Goal: Task Accomplishment & Management: Complete application form

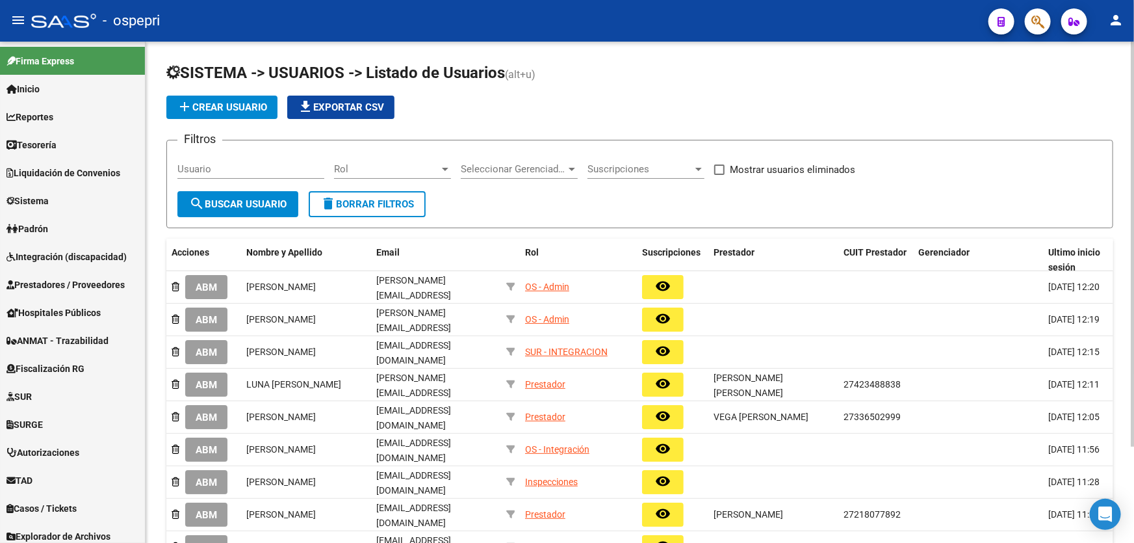
click at [264, 169] on input "Usuario" at bounding box center [250, 169] width 147 height 12
paste input "27-33918000-3"
click at [194, 165] on input "27-33918000-3" at bounding box center [250, 169] width 147 height 12
click at [237, 166] on input "2733918000-3" at bounding box center [250, 169] width 147 height 12
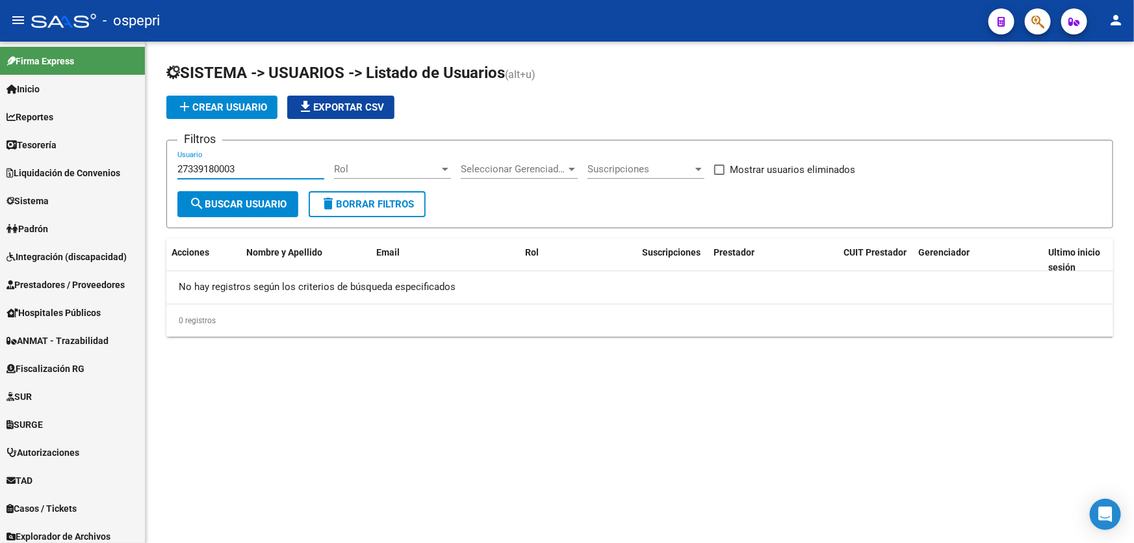
click at [236, 164] on input "27339180003" at bounding box center [250, 169] width 147 height 12
type input "27339180003"
click at [212, 101] on span "add Crear Usuario" at bounding box center [222, 107] width 90 height 12
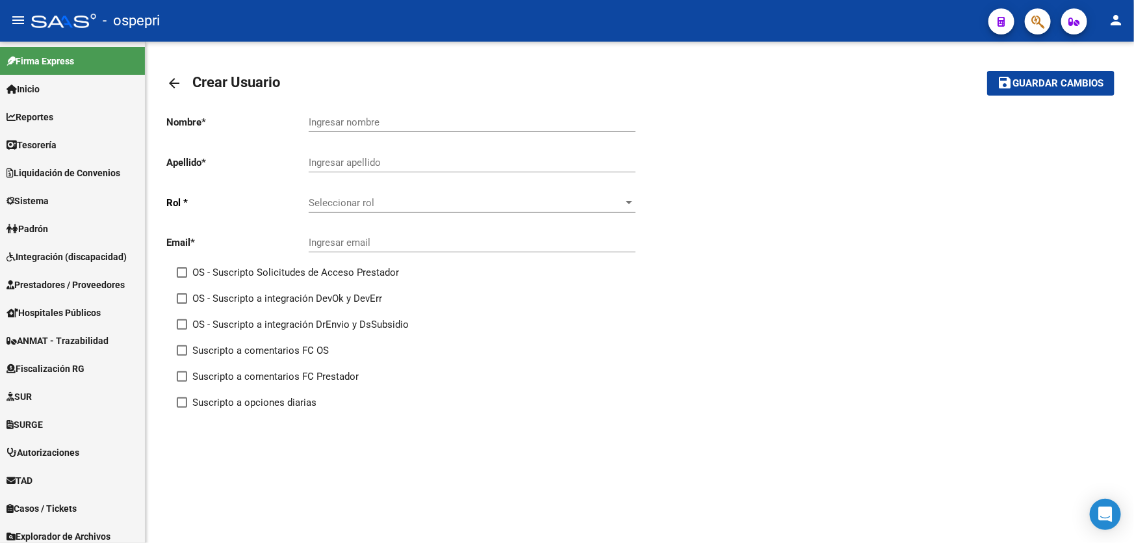
click at [358, 129] on div "Ingresar nombre" at bounding box center [472, 118] width 327 height 28
click at [358, 123] on input "Ingresar nombre" at bounding box center [472, 122] width 327 height 12
paste input "[PERSON_NAME] MARGARITA"
drag, startPoint x: 365, startPoint y: 121, endPoint x: 258, endPoint y: 119, distance: 106.6
click at [258, 119] on app-form-text-field "Nombre * [PERSON_NAME] [PERSON_NAME] nombre" at bounding box center [400, 122] width 468 height 12
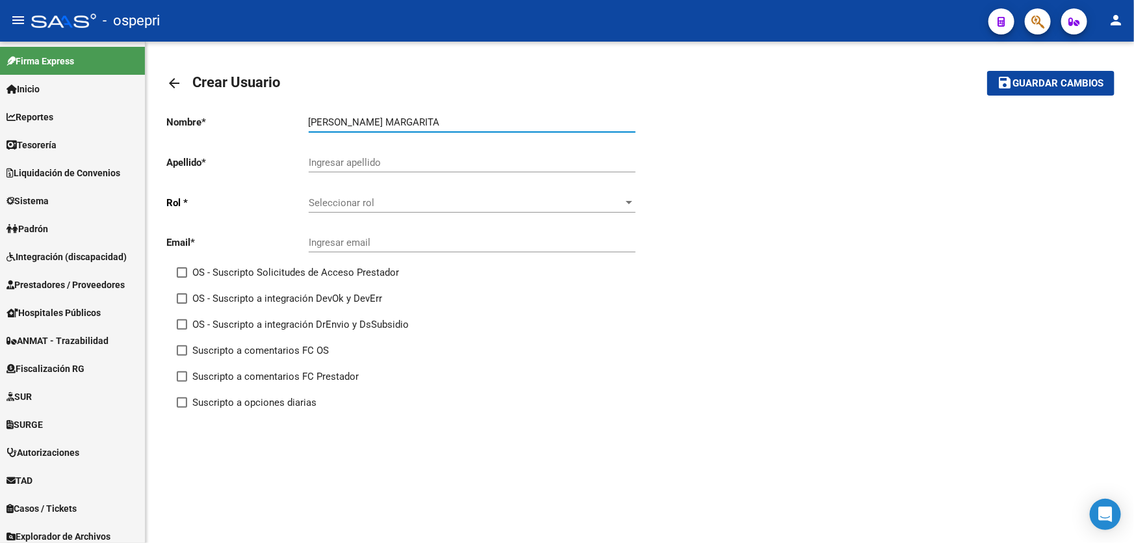
type input "MARGARITA"
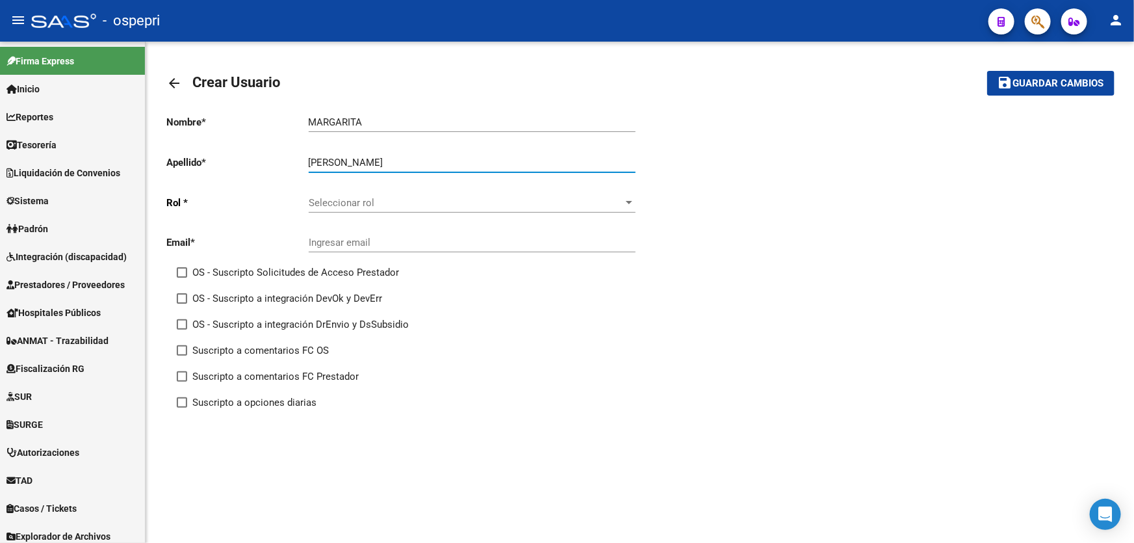
type input "[PERSON_NAME]"
click at [352, 192] on div "Seleccionar rol Seleccionar rol" at bounding box center [472, 199] width 327 height 28
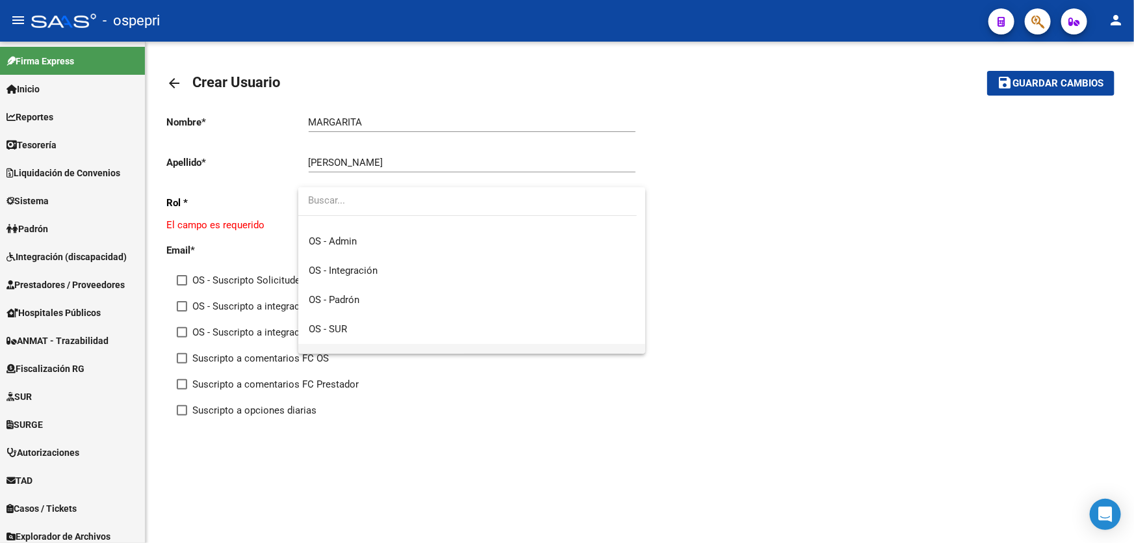
scroll to position [184, 0]
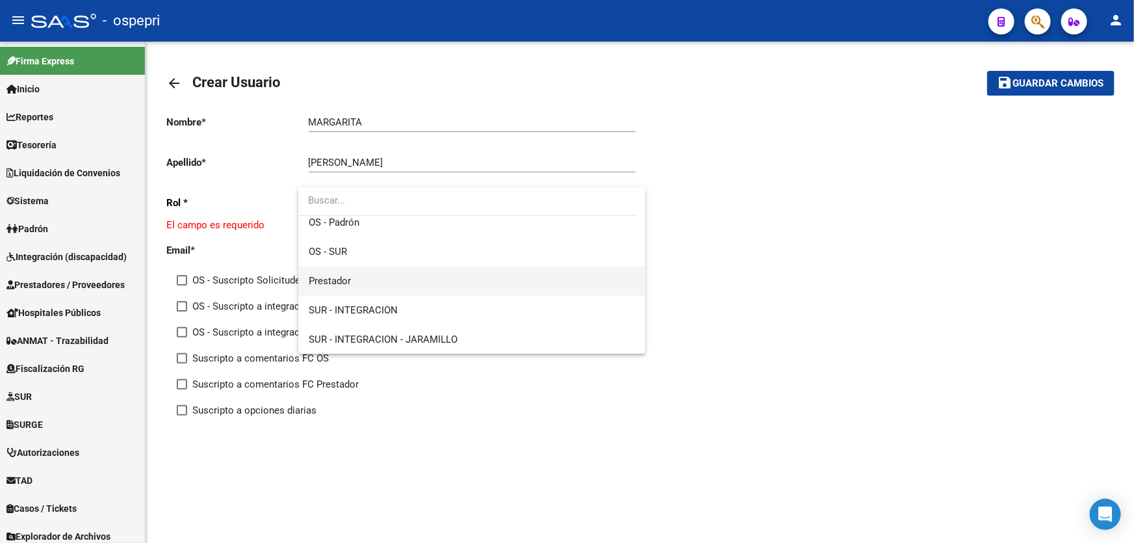
click at [377, 288] on span "Prestador" at bounding box center [472, 280] width 327 height 29
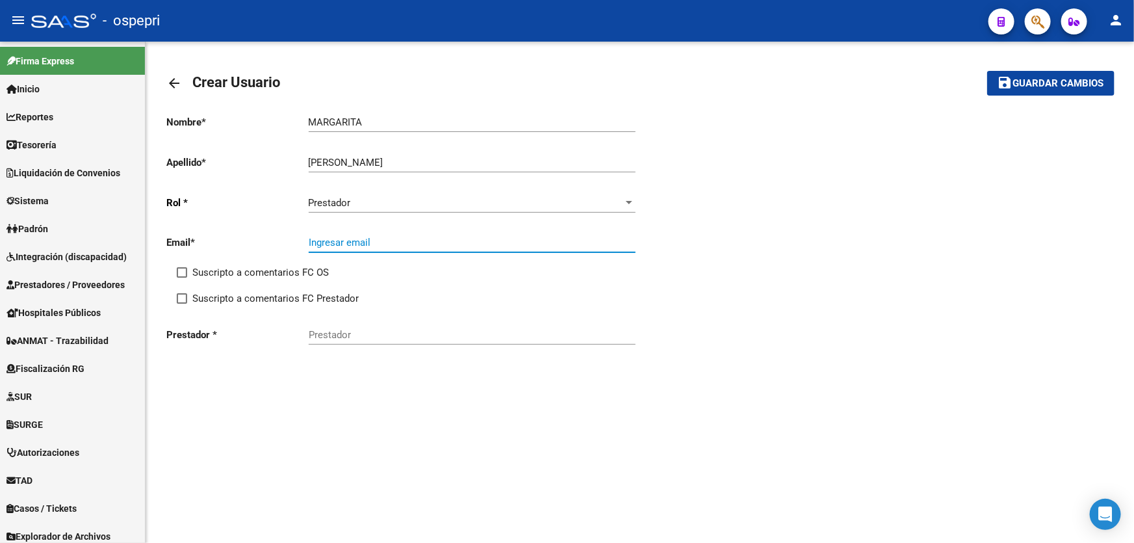
click at [357, 240] on input "Ingresar email" at bounding box center [472, 243] width 327 height 12
paste input "[EMAIL_ADDRESS][DOMAIN_NAME]"
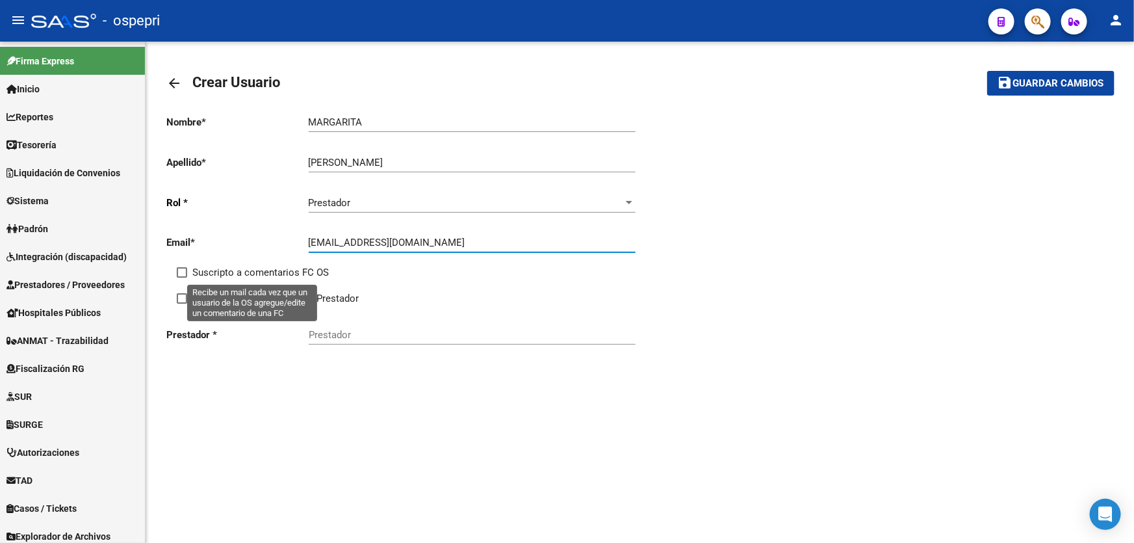
type input "[EMAIL_ADDRESS][DOMAIN_NAME]"
click at [207, 270] on span "Suscripto a comentarios FC OS" at bounding box center [260, 272] width 136 height 16
click at [182, 277] on input "Suscripto a comentarios FC OS" at bounding box center [181, 277] width 1 height 1
checkbox input "true"
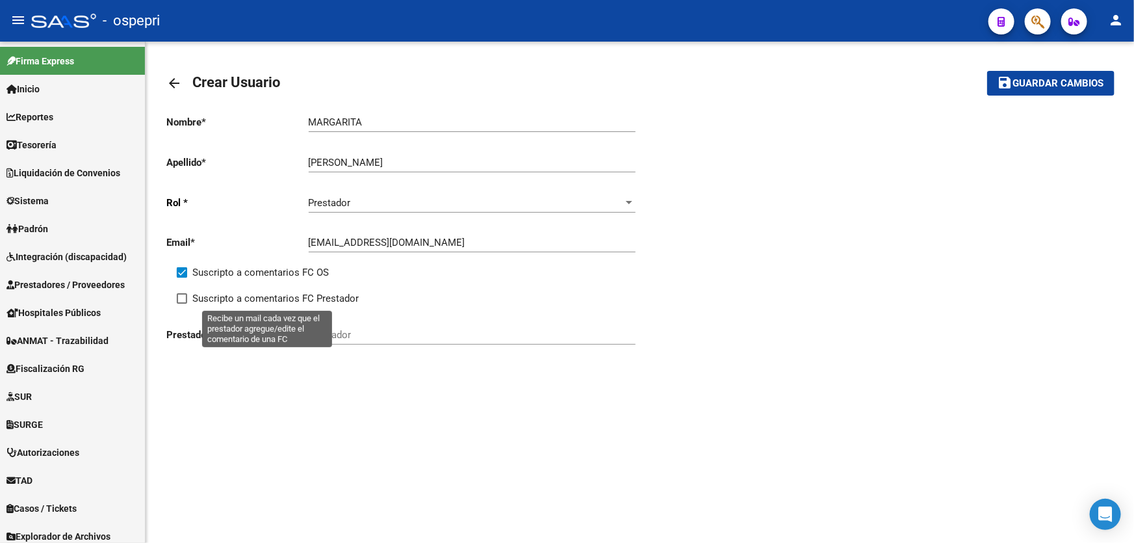
click at [190, 296] on label "Suscripto a comentarios FC Prestador" at bounding box center [268, 298] width 182 height 16
click at [182, 303] on input "Suscripto a comentarios FC Prestador" at bounding box center [181, 303] width 1 height 1
checkbox input "true"
click at [341, 329] on input "Prestador" at bounding box center [472, 335] width 327 height 12
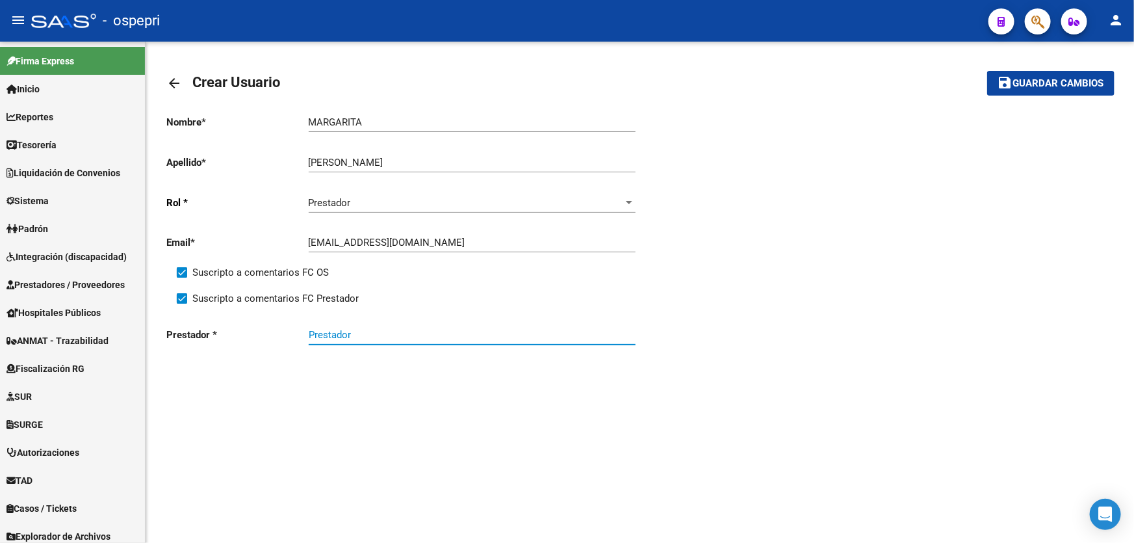
paste input "27339180003"
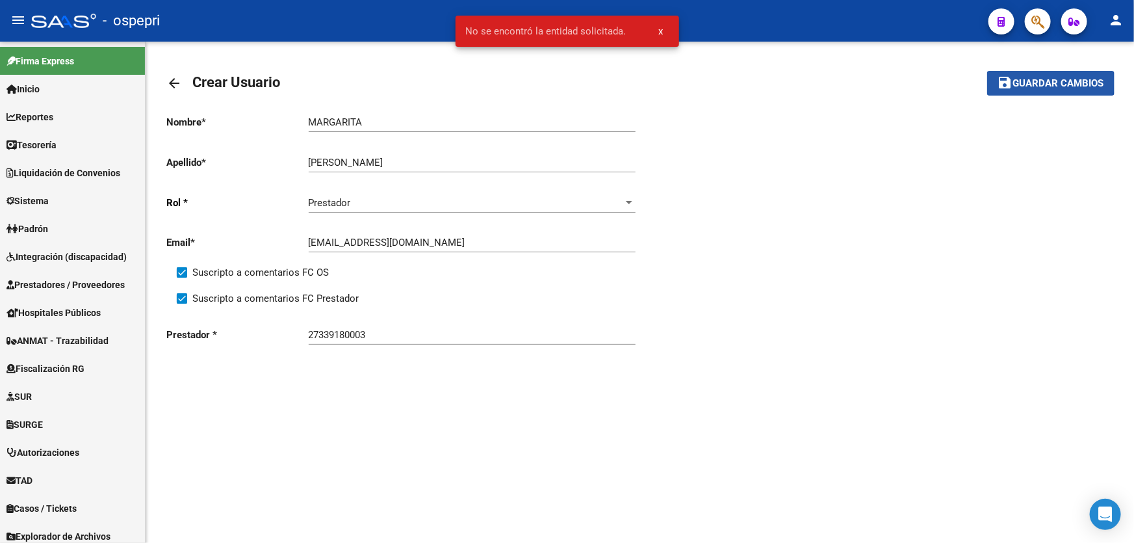
click at [1032, 83] on span "Guardar cambios" at bounding box center [1058, 84] width 91 height 12
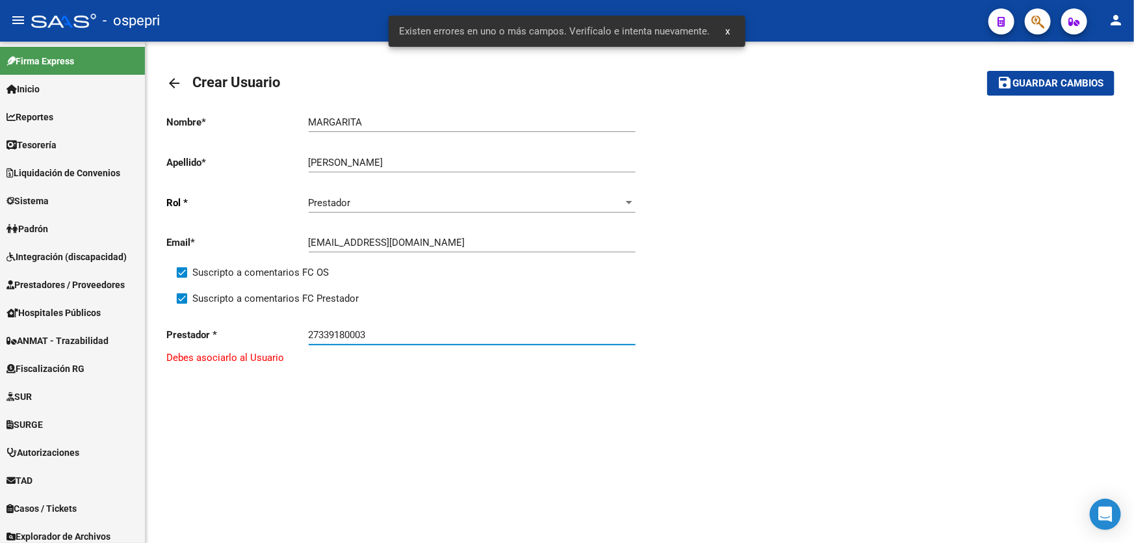
click at [418, 333] on input "27339180003" at bounding box center [472, 335] width 327 height 12
click at [416, 340] on div "27339180003 Prestador" at bounding box center [472, 330] width 327 height 28
click at [416, 339] on input "27339180003" at bounding box center [472, 335] width 327 height 12
click at [414, 329] on input "27339180003" at bounding box center [472, 335] width 327 height 12
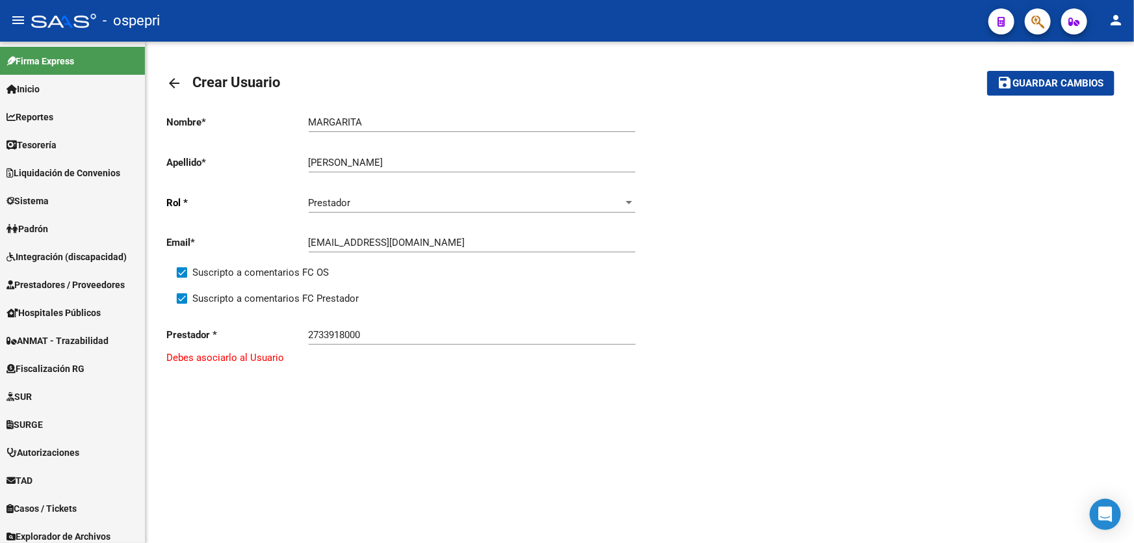
click at [387, 326] on div "2733918000 Prestador" at bounding box center [472, 330] width 327 height 28
click at [389, 329] on input "2733918000" at bounding box center [472, 335] width 327 height 12
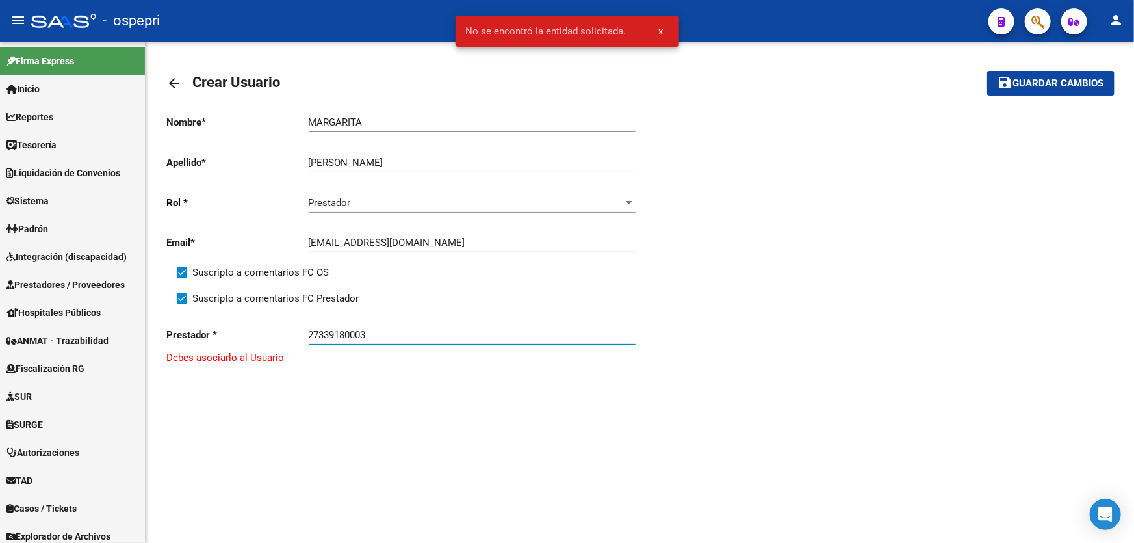
type input "27339180003"
click at [173, 83] on mat-icon "arrow_back" at bounding box center [174, 83] width 16 height 16
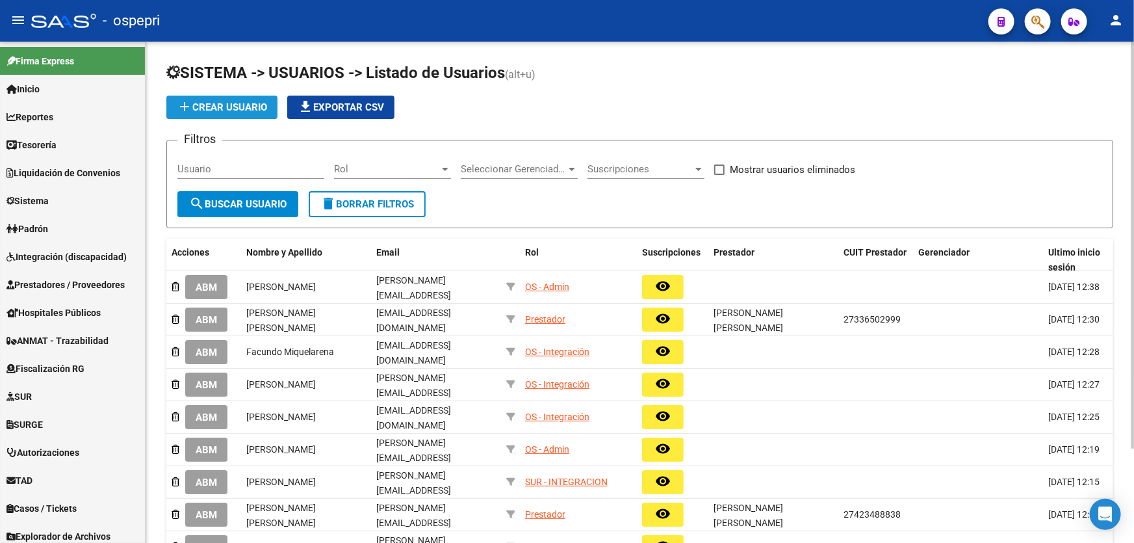
click at [240, 104] on span "add Crear Usuario" at bounding box center [222, 107] width 90 height 12
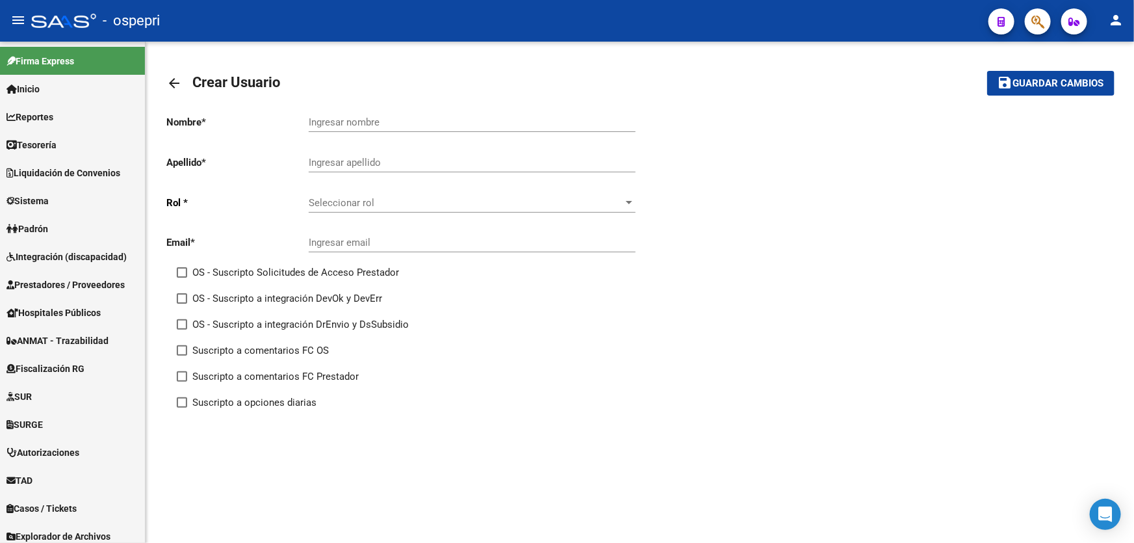
click at [370, 119] on input "Ingresar nombre" at bounding box center [472, 122] width 327 height 12
paste input "[PERSON_NAME] MARGARITA"
drag, startPoint x: 367, startPoint y: 118, endPoint x: 258, endPoint y: 117, distance: 109.2
click at [258, 117] on app-form-text-field "Nombre * [PERSON_NAME] [PERSON_NAME] nombre" at bounding box center [400, 122] width 468 height 12
type input "MARGARITA"
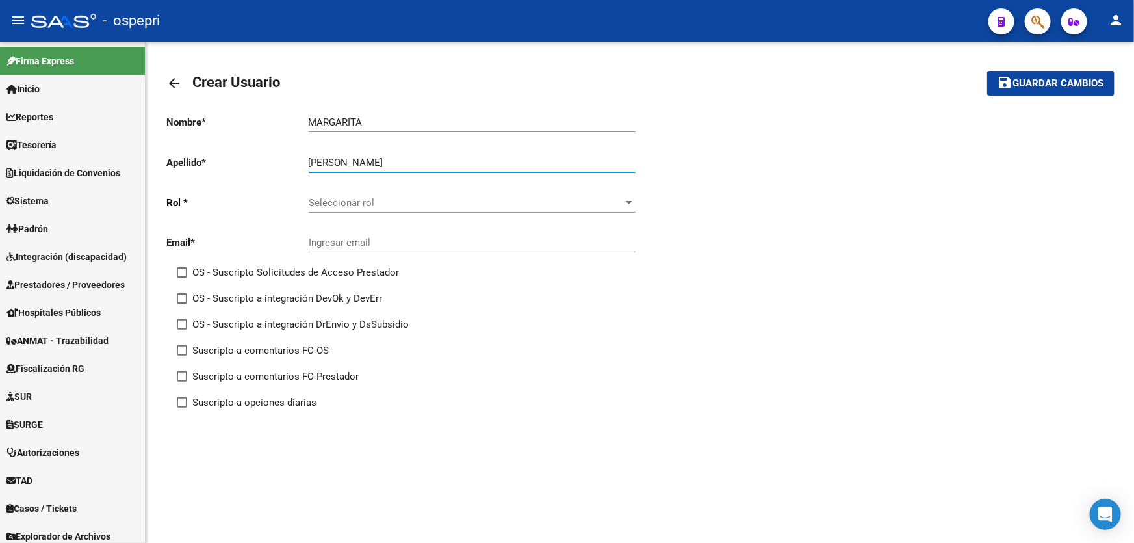
type input "[PERSON_NAME]"
click at [366, 188] on div "Seleccionar rol Seleccionar rol" at bounding box center [472, 199] width 327 height 28
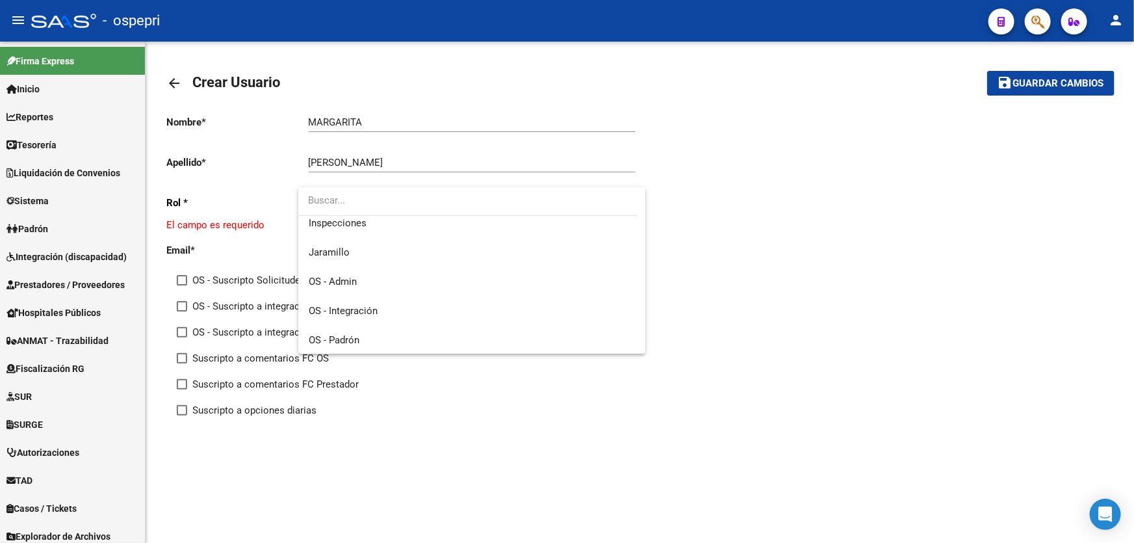
scroll to position [184, 0]
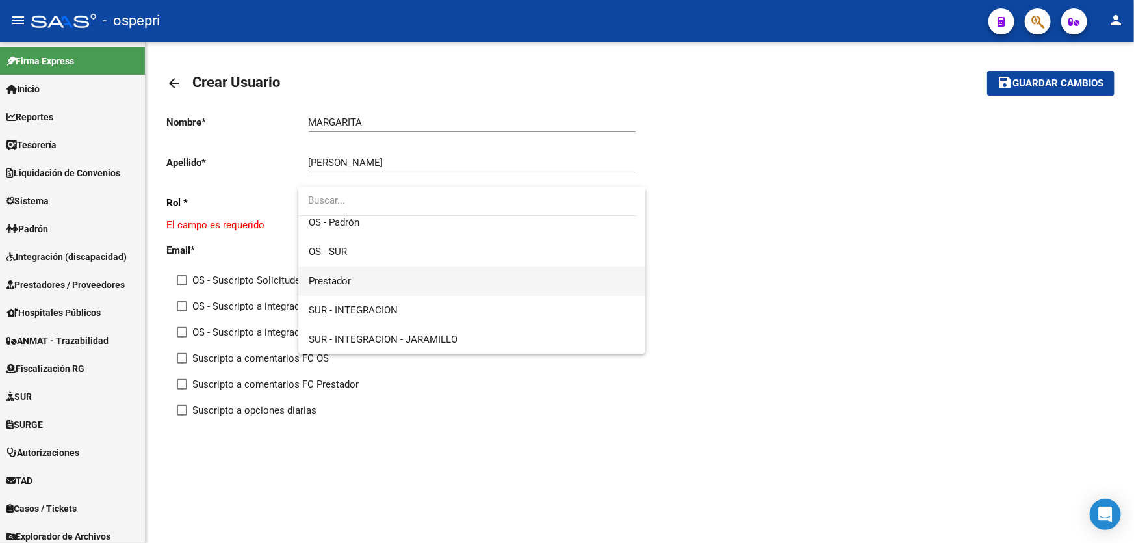
click at [376, 292] on span "Prestador" at bounding box center [472, 280] width 327 height 29
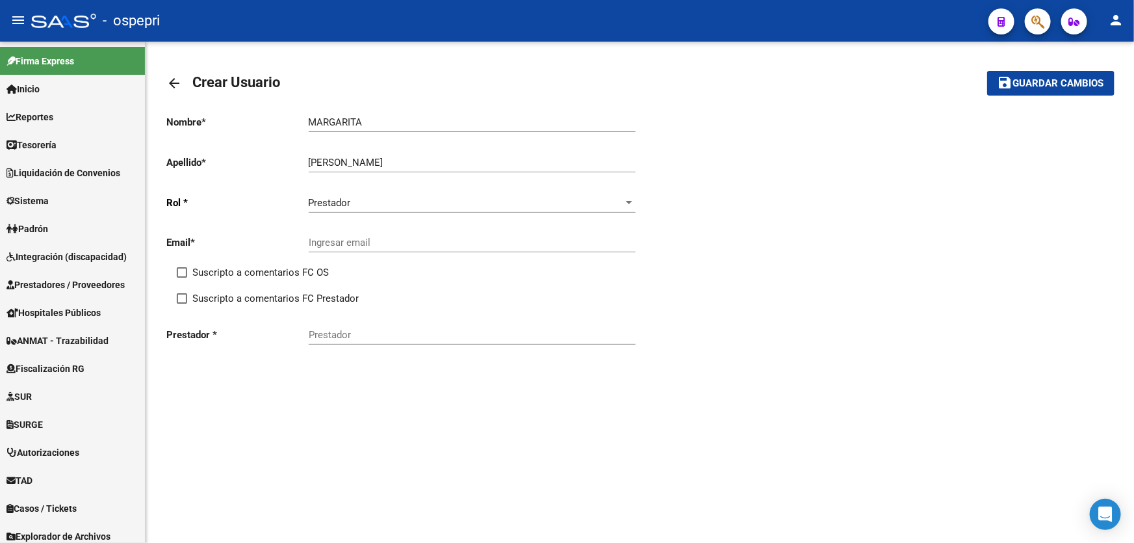
click at [398, 231] on div "Ingresar email" at bounding box center [472, 238] width 327 height 28
click at [398, 240] on input "Ingresar email" at bounding box center [472, 243] width 327 height 12
paste input "27339180003"
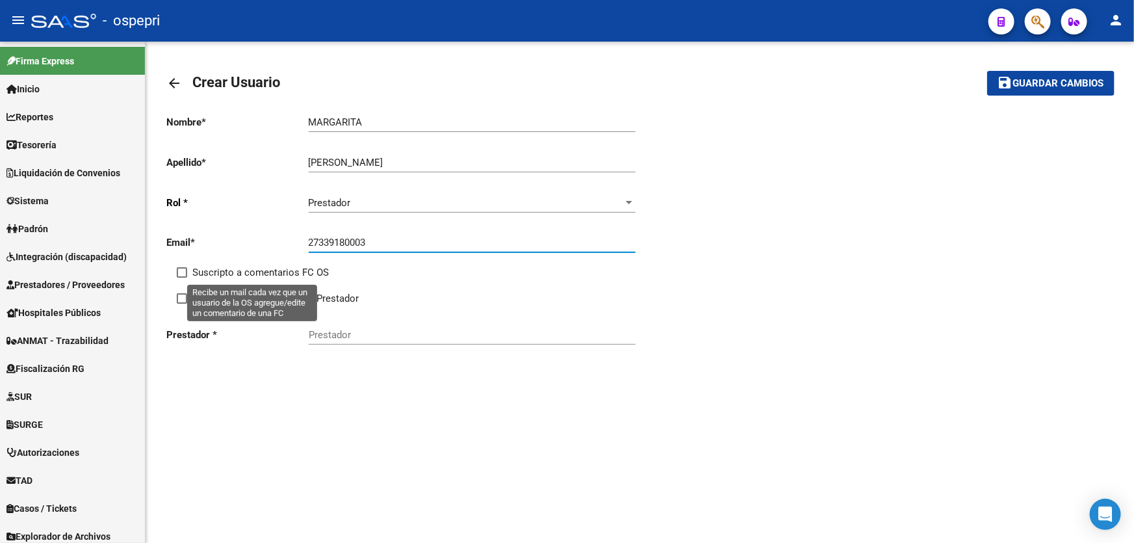
type input "27339180003"
click at [242, 274] on span "Suscripto a comentarios FC OS" at bounding box center [260, 272] width 136 height 16
click at [182, 277] on input "Suscripto a comentarios FC OS" at bounding box center [181, 277] width 1 height 1
checkbox input "true"
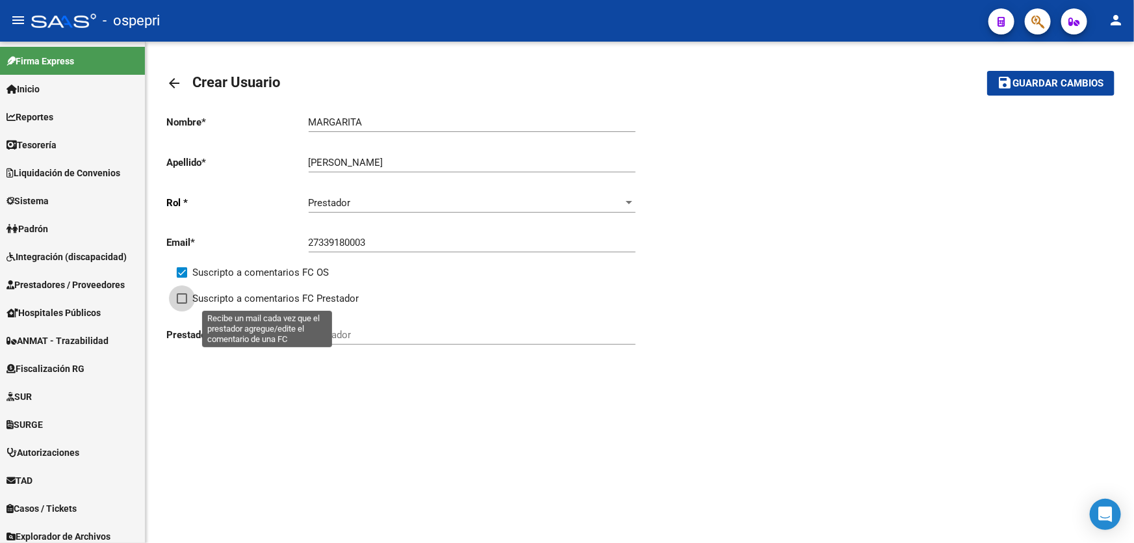
drag, startPoint x: 235, startPoint y: 291, endPoint x: 263, endPoint y: 311, distance: 35.0
click at [235, 292] on span "Suscripto a comentarios FC Prestador" at bounding box center [275, 298] width 166 height 16
click at [182, 303] on input "Suscripto a comentarios FC Prestador" at bounding box center [181, 303] width 1 height 1
checkbox input "true"
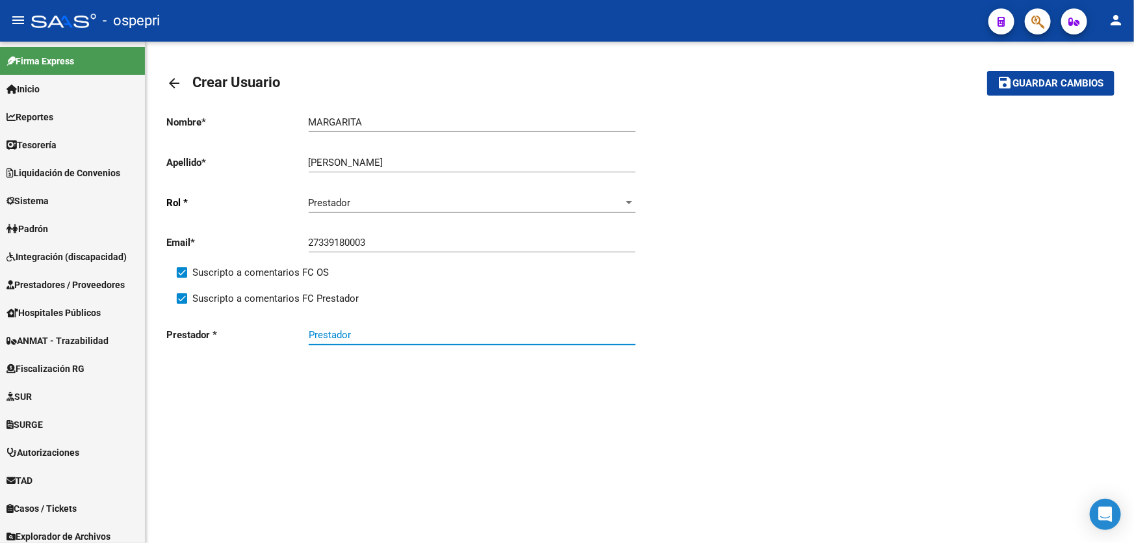
click at [381, 333] on input "Prestador" at bounding box center [472, 335] width 327 height 12
paste input "27339180003"
type input "27339180003"
click at [411, 237] on input "27339180003" at bounding box center [472, 243] width 327 height 12
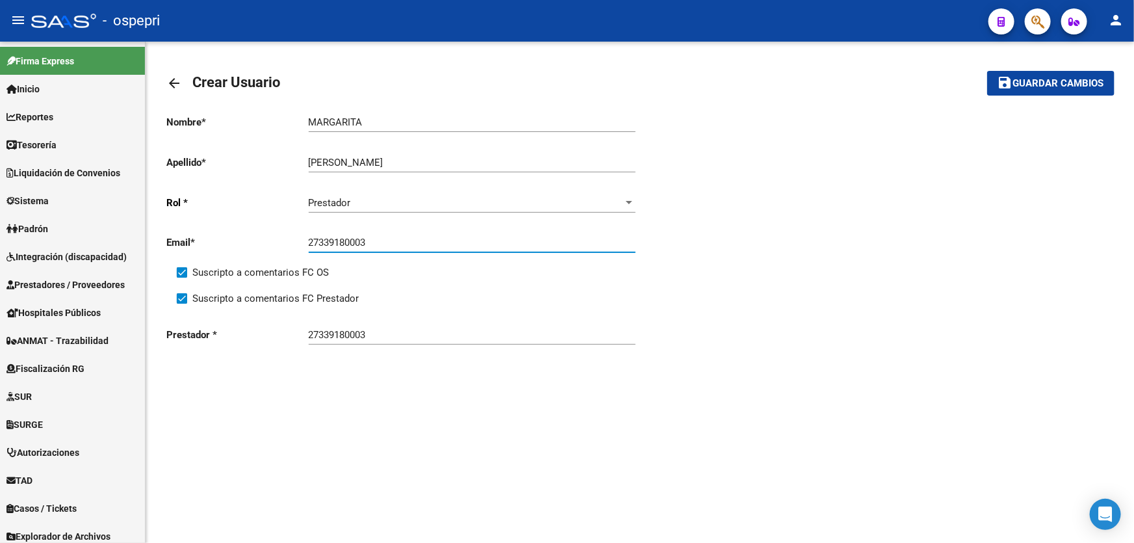
click at [411, 237] on input "27339180003" at bounding box center [472, 243] width 327 height 12
paste input "[EMAIL_ADDRESS][DOMAIN_NAME]"
type input "[EMAIL_ADDRESS][DOMAIN_NAME]"
click at [403, 331] on input "27339180003" at bounding box center [472, 335] width 327 height 12
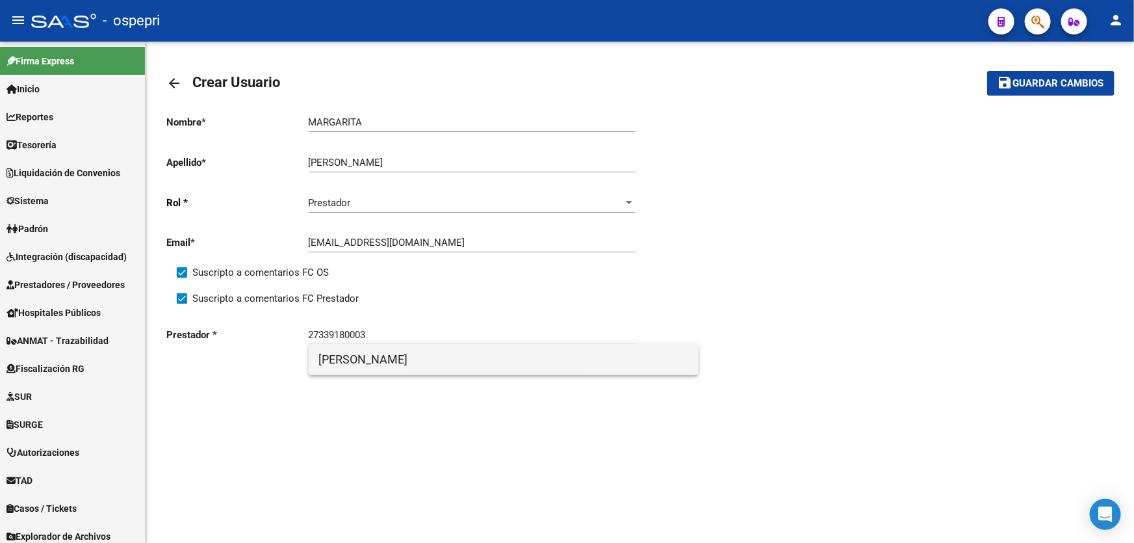
click at [408, 358] on span "[PERSON_NAME] MARGARITA" at bounding box center [503, 359] width 369 height 31
type input "[PERSON_NAME] MARGARITA"
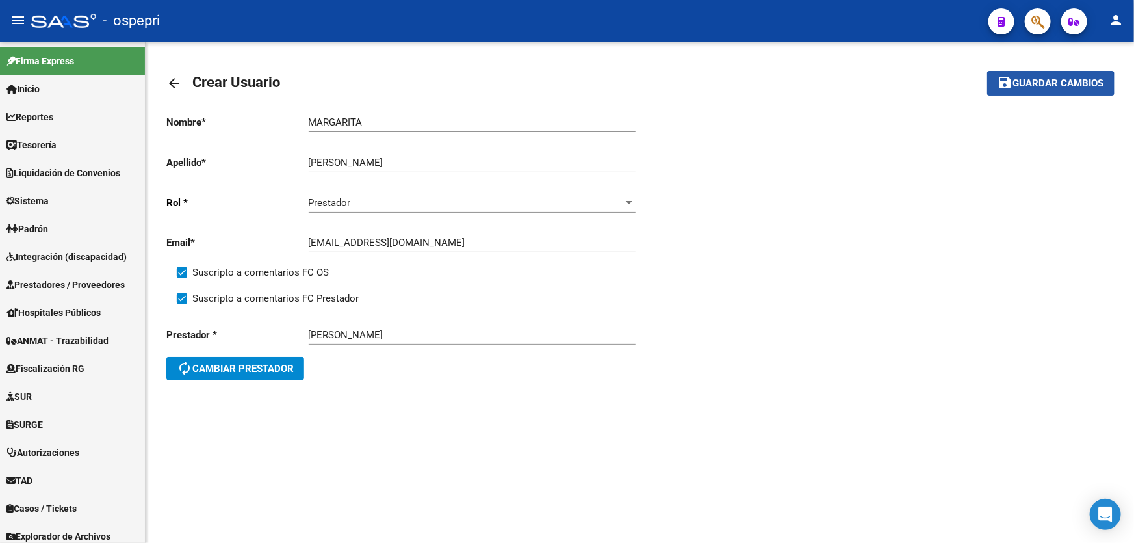
click at [1030, 84] on span "Guardar cambios" at bounding box center [1058, 84] width 91 height 12
